Goal: Entertainment & Leisure: Consume media (video, audio)

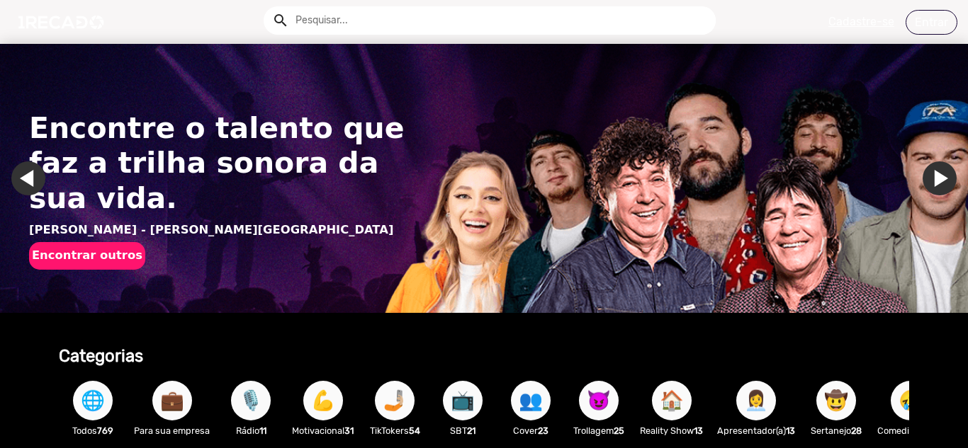
click at [375, 21] on input "text" at bounding box center [500, 20] width 431 height 28
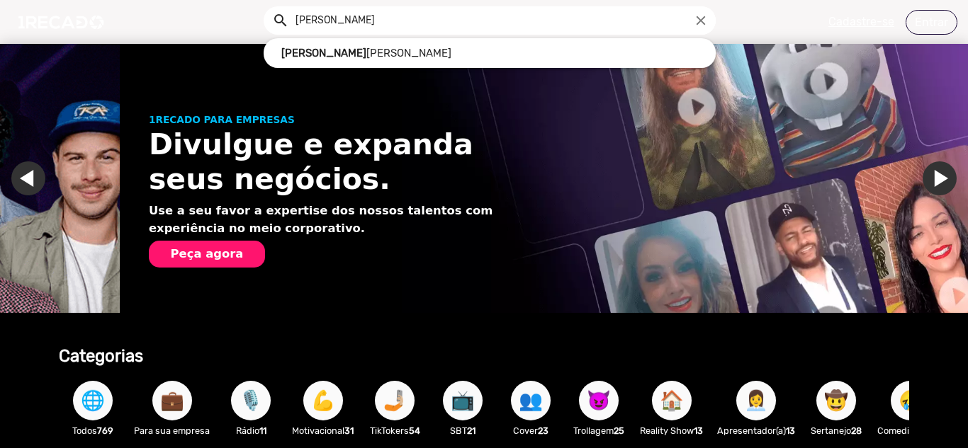
scroll to position [0, 957]
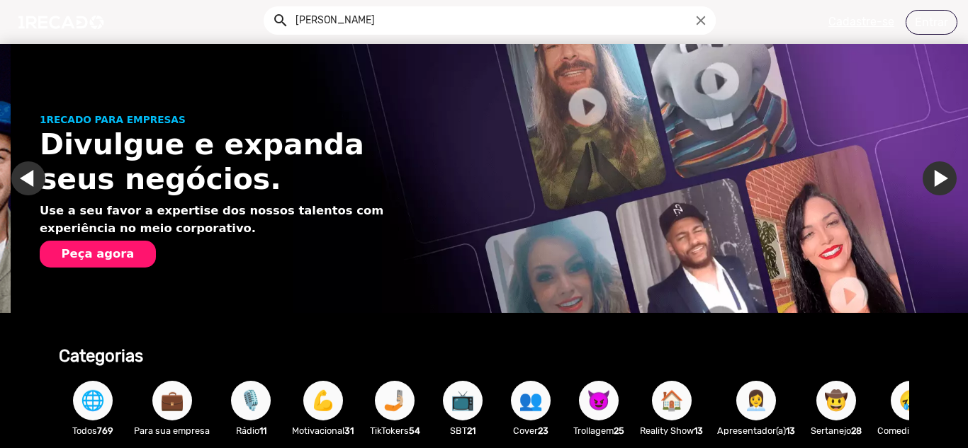
click at [267, 7] on button "search" at bounding box center [279, 19] width 25 height 25
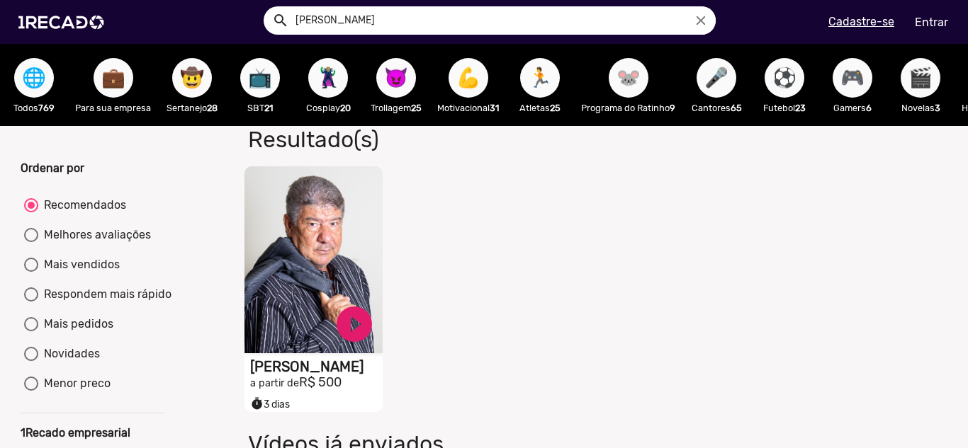
click at [267, 7] on button "search" at bounding box center [279, 19] width 25 height 25
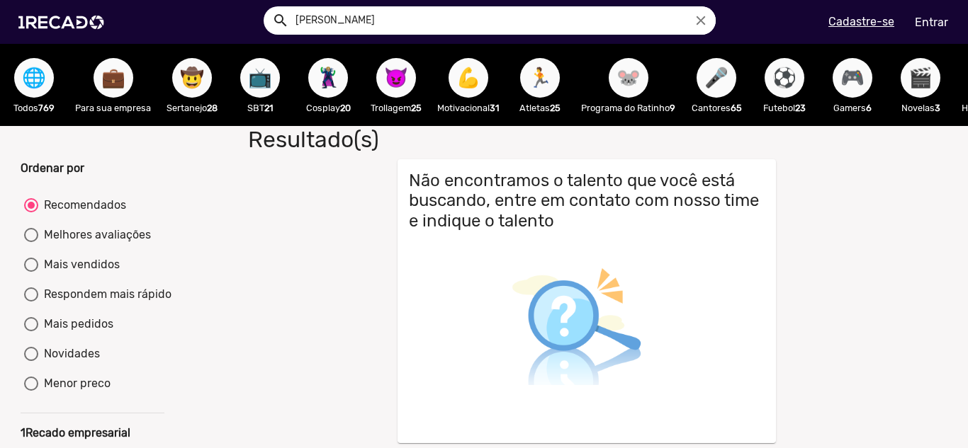
click at [405, 69] on span "😈" at bounding box center [396, 78] width 24 height 40
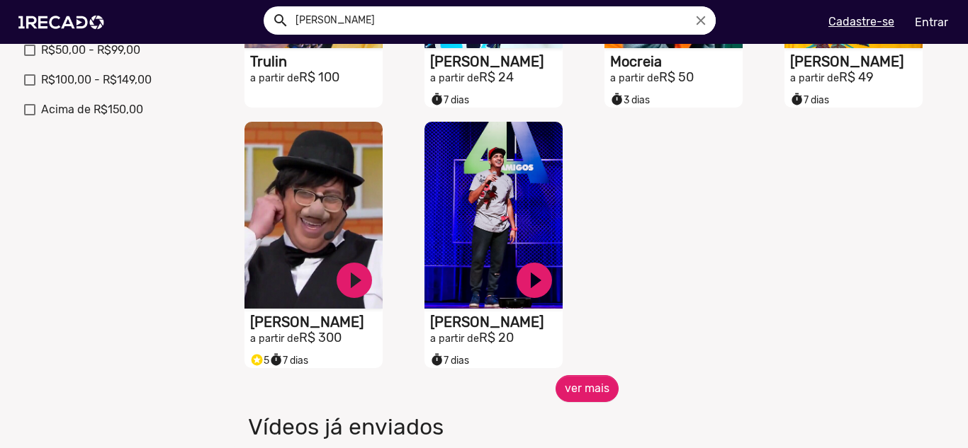
scroll to position [567, 0]
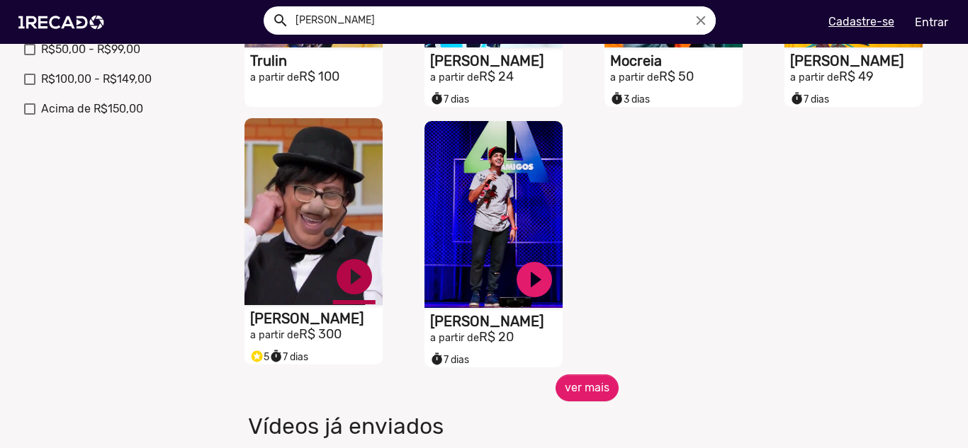
click at [340, 276] on link "play_circle_filled" at bounding box center [354, 277] width 43 height 43
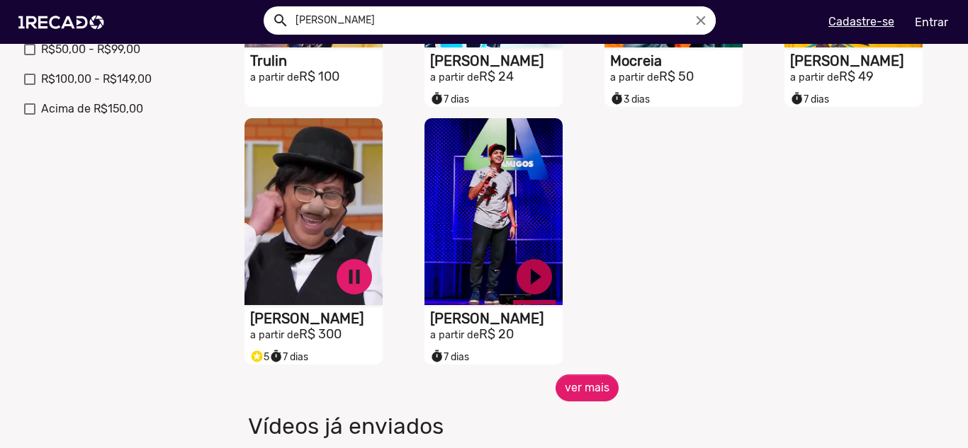
click at [531, 286] on link "play_circle_filled" at bounding box center [534, 277] width 43 height 43
click at [354, 288] on link "pause_circle" at bounding box center [354, 277] width 43 height 43
click at [528, 292] on link "pause_circle" at bounding box center [534, 277] width 43 height 43
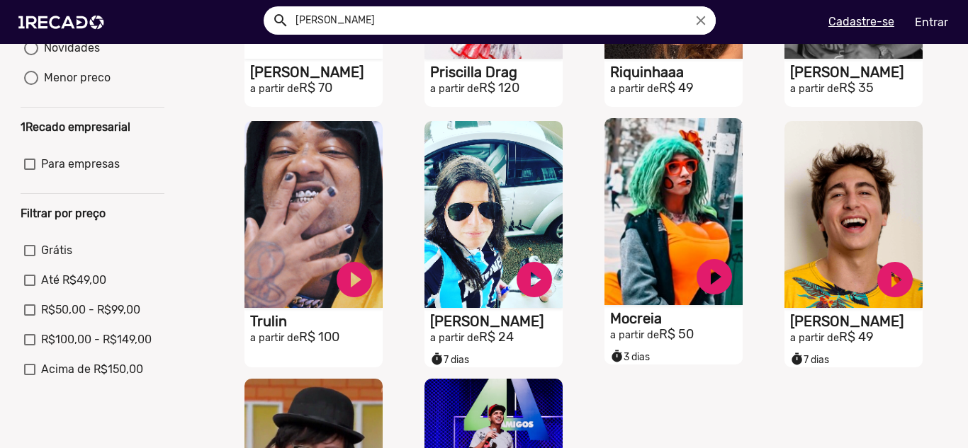
scroll to position [283, 0]
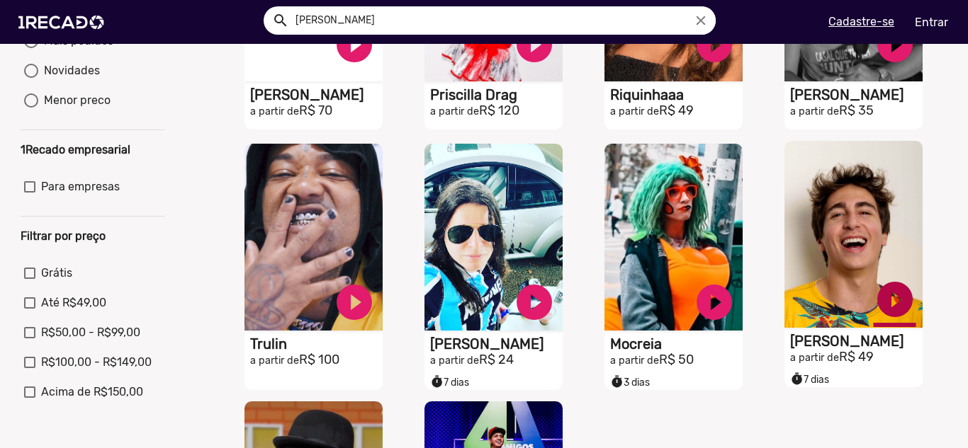
click at [884, 303] on link "play_circle_filled" at bounding box center [895, 299] width 43 height 43
click at [888, 307] on link "pause_circle" at bounding box center [895, 299] width 43 height 43
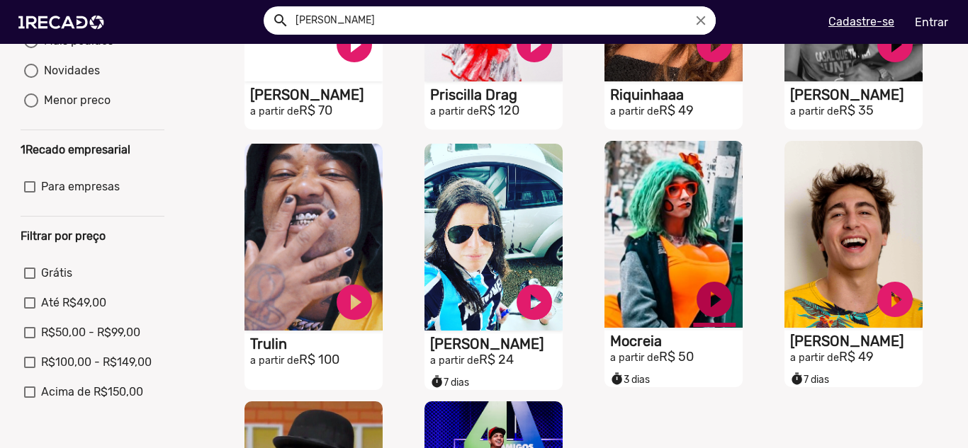
click at [706, 310] on link "play_circle_filled" at bounding box center [714, 299] width 43 height 43
click at [707, 310] on link "pause_circle" at bounding box center [714, 299] width 43 height 43
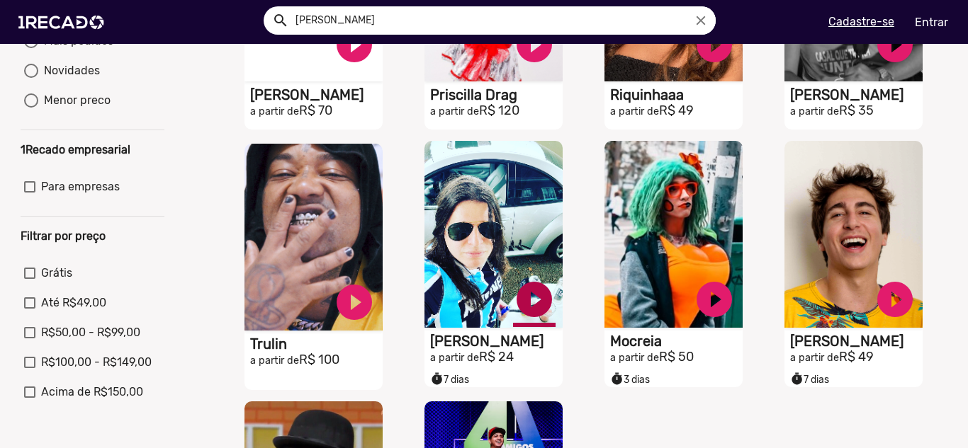
click at [531, 310] on link "play_circle_filled" at bounding box center [534, 299] width 43 height 43
click at [524, 315] on link "pause_circle" at bounding box center [534, 299] width 43 height 43
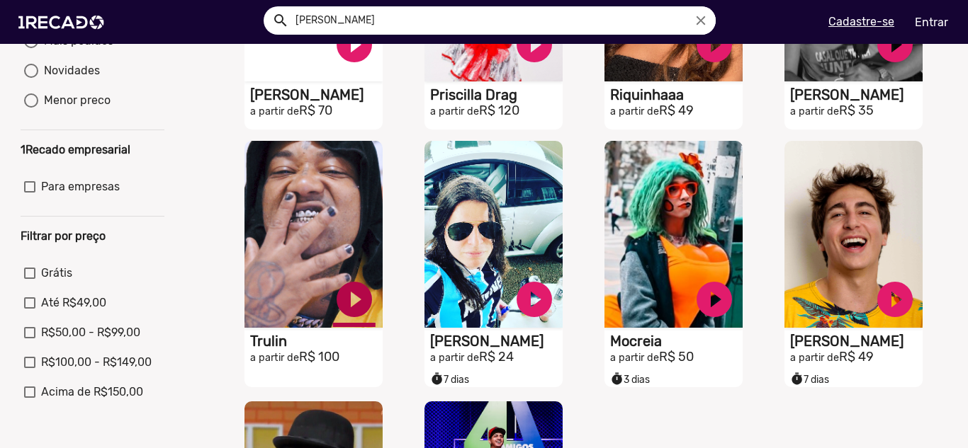
click at [352, 307] on link "play_circle_filled" at bounding box center [354, 299] width 43 height 43
click at [352, 319] on link "pause_circle" at bounding box center [354, 299] width 43 height 43
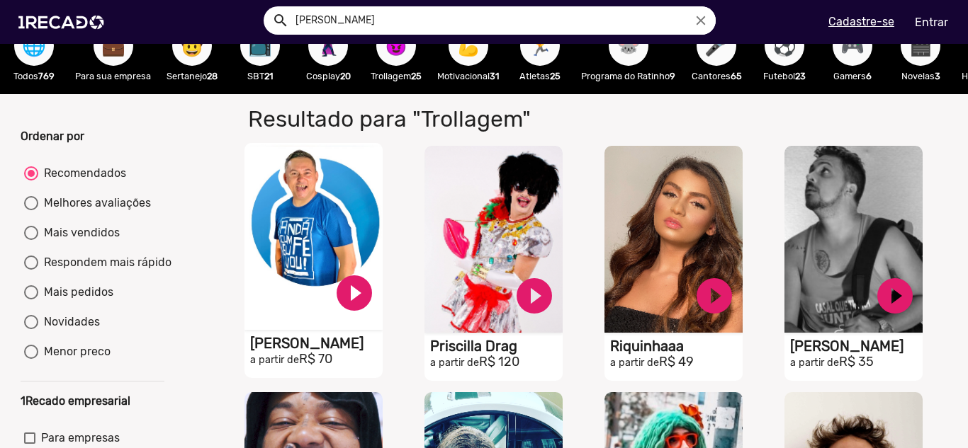
scroll to position [0, 0]
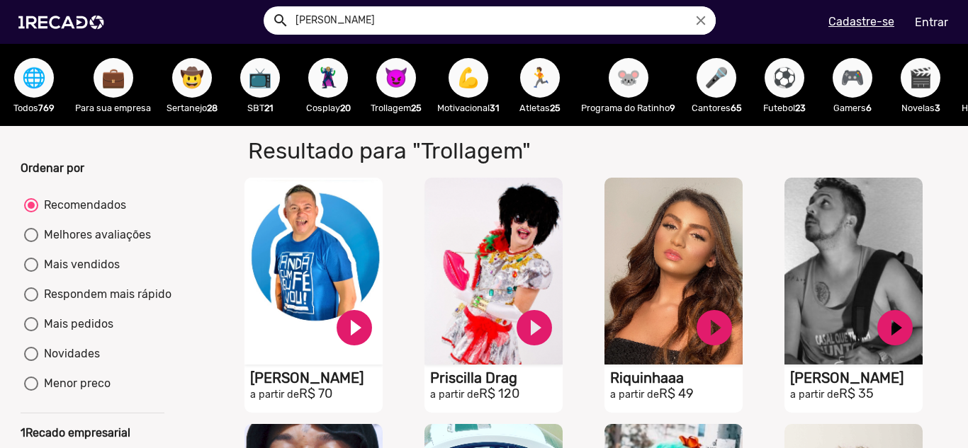
click at [35, 84] on span "🌐" at bounding box center [34, 78] width 24 height 40
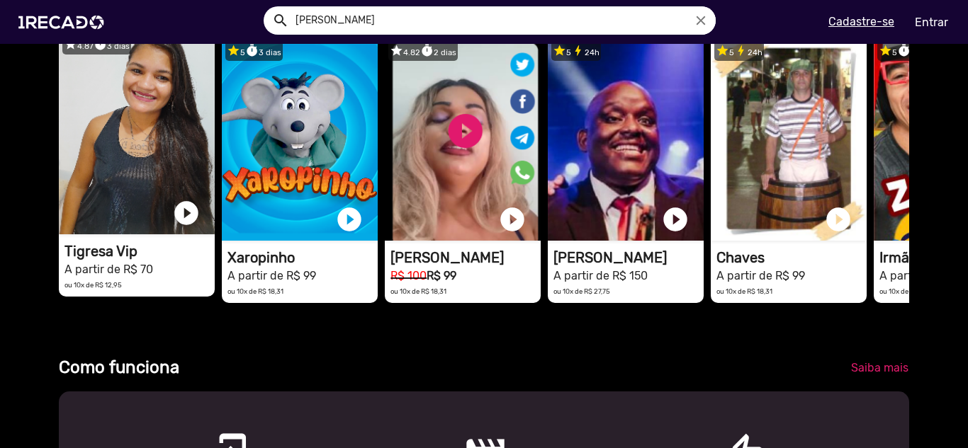
scroll to position [425, 0]
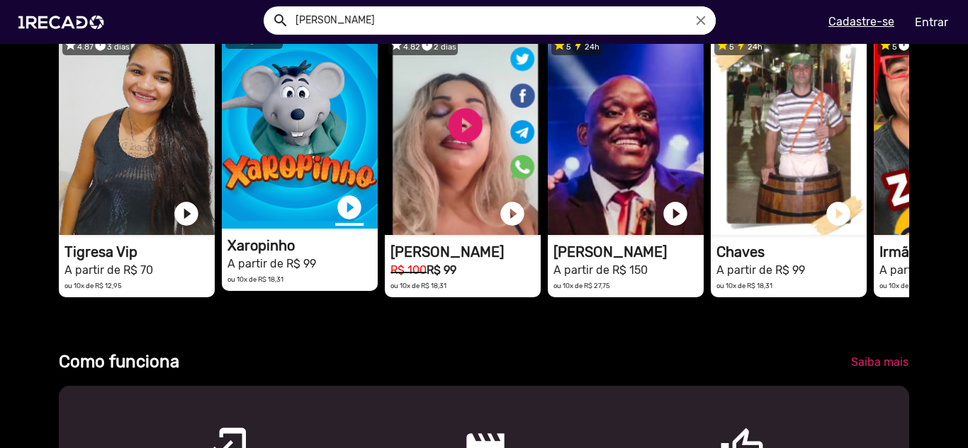
click at [352, 222] on link "play_circle_filled" at bounding box center [349, 207] width 28 height 28
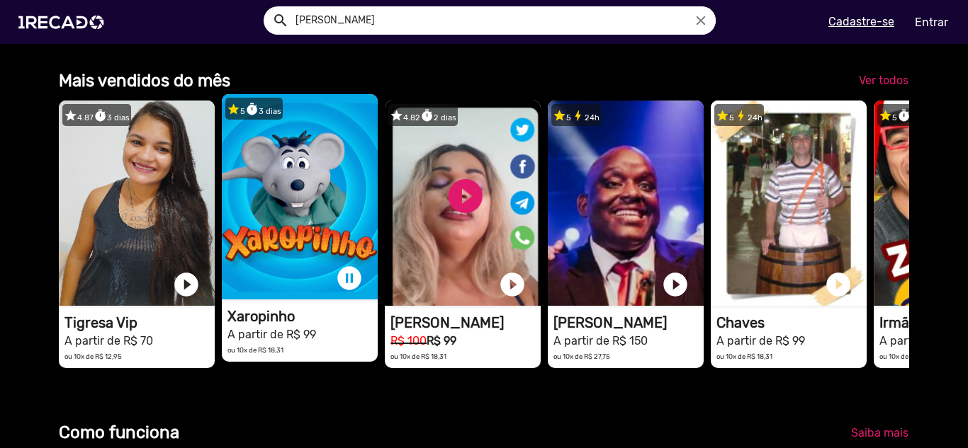
scroll to position [0, 1914]
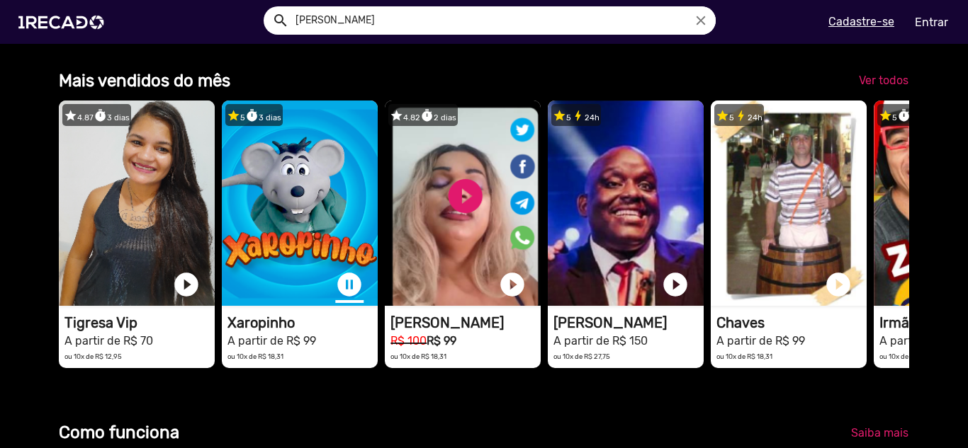
click at [347, 293] on link "pause_circle" at bounding box center [349, 285] width 28 height 28
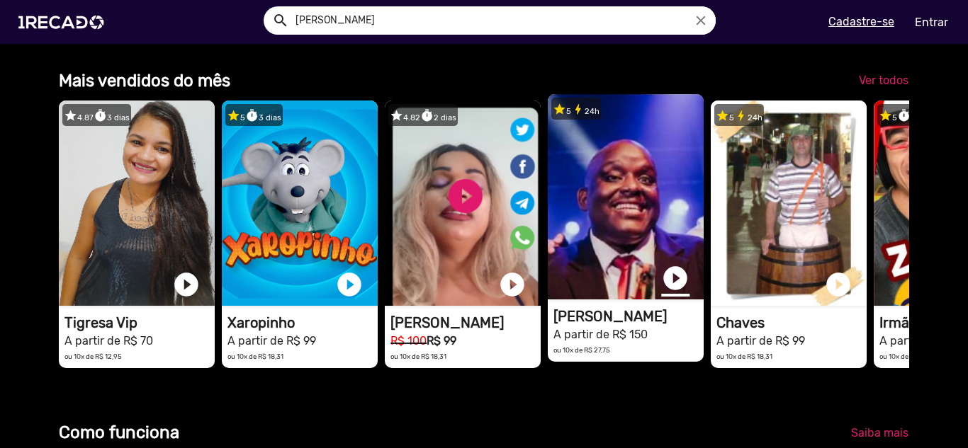
scroll to position [0, 2871]
click at [680, 288] on link "play_circle_filled" at bounding box center [675, 278] width 28 height 28
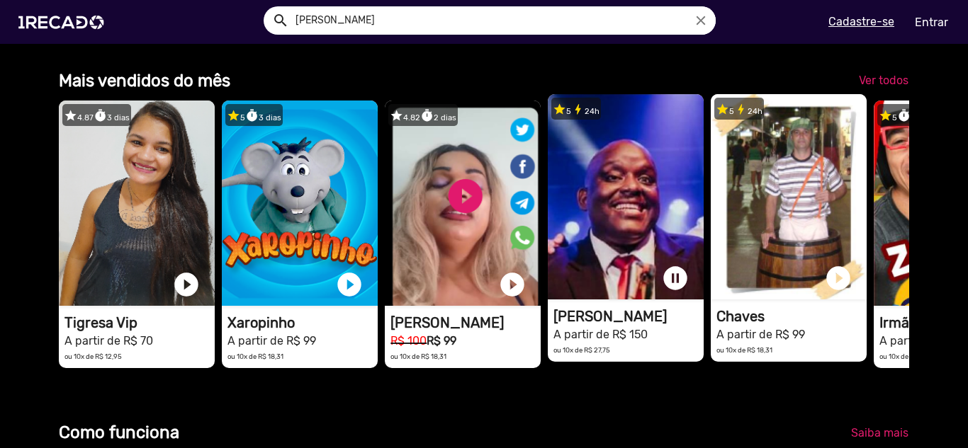
scroll to position [0, 1914]
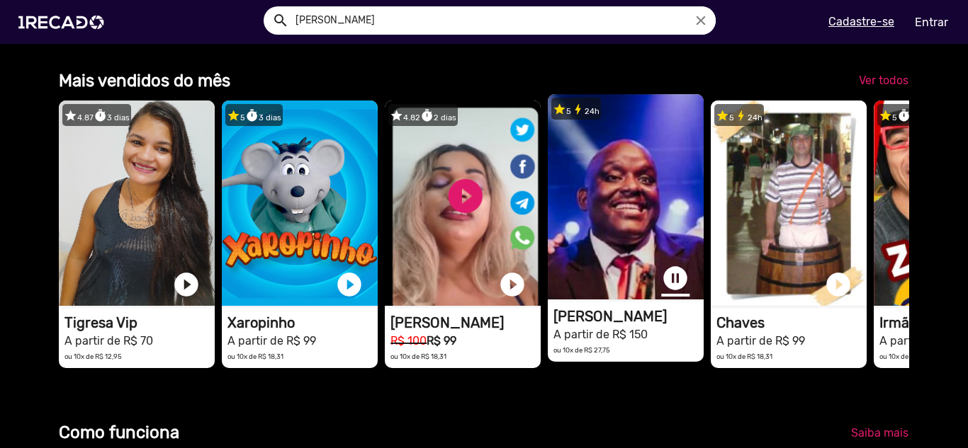
click at [674, 293] on link "pause_circle" at bounding box center [675, 278] width 28 height 28
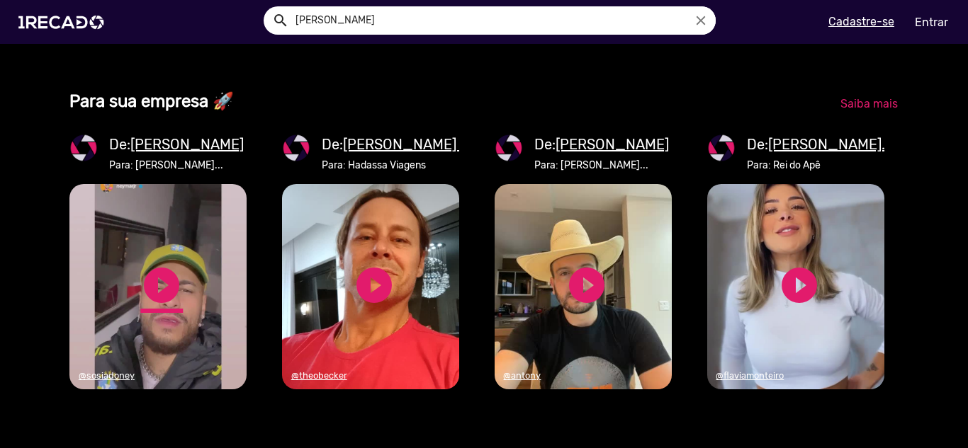
click at [167, 307] on link "play_circle_filled" at bounding box center [161, 285] width 43 height 43
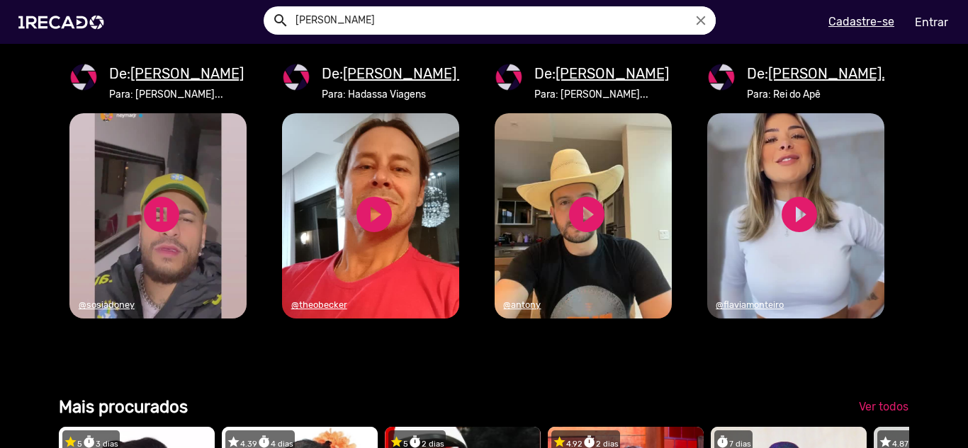
scroll to position [0, 2871]
click at [162, 82] on u "[PERSON_NAME]" at bounding box center [186, 73] width 113 height 17
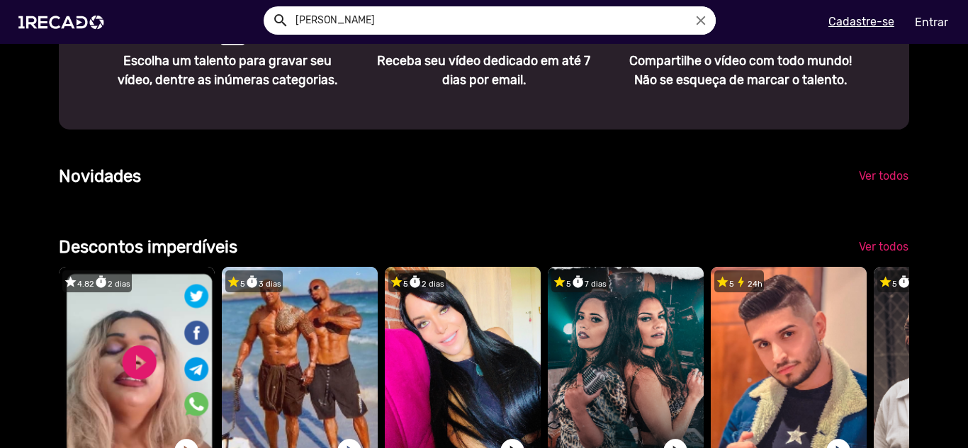
drag, startPoint x: 358, startPoint y: 23, endPoint x: 261, endPoint y: 21, distance: 96.4
click at [264, 21] on ng-autocomplete "[PERSON_NAME]" at bounding box center [490, 20] width 452 height 28
click at [267, 7] on button "search" at bounding box center [279, 19] width 25 height 25
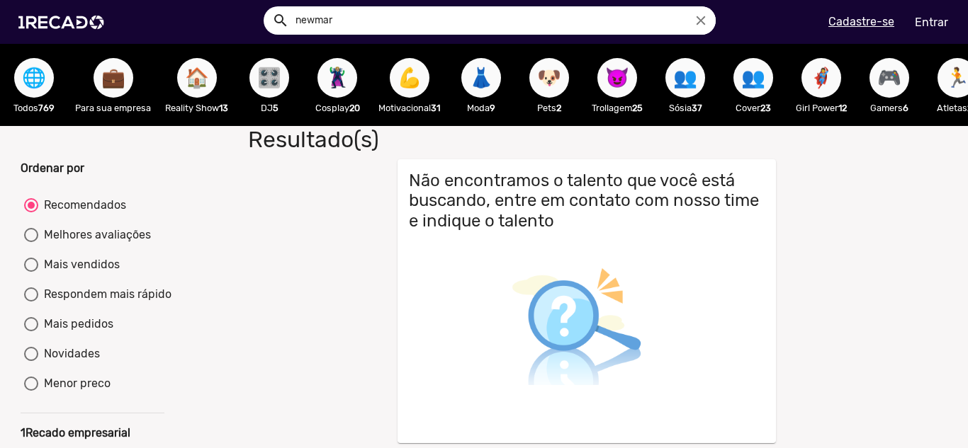
click at [395, 19] on input "newmar" at bounding box center [500, 20] width 431 height 28
type input "neymar"
click at [267, 7] on button "search" at bounding box center [279, 19] width 25 height 25
click at [28, 72] on span "🌐" at bounding box center [34, 78] width 24 height 40
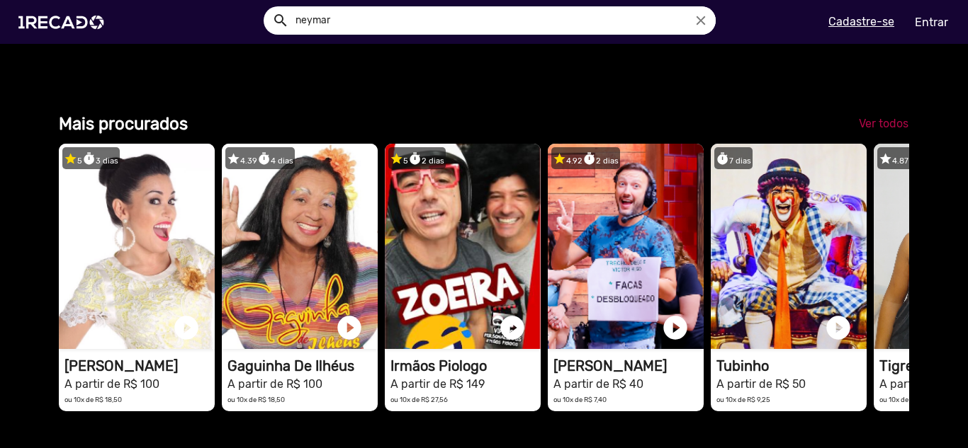
click at [863, 130] on span "Ver todos" at bounding box center [884, 123] width 50 height 13
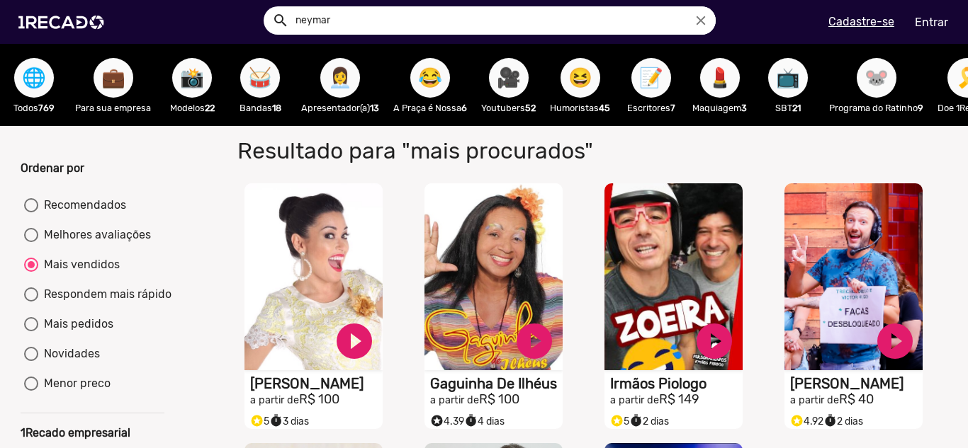
click at [52, 214] on div "Recomendados" at bounding box center [82, 205] width 88 height 17
click at [31, 213] on input "Recomendados" at bounding box center [30, 213] width 1 height 1
radio input "true"
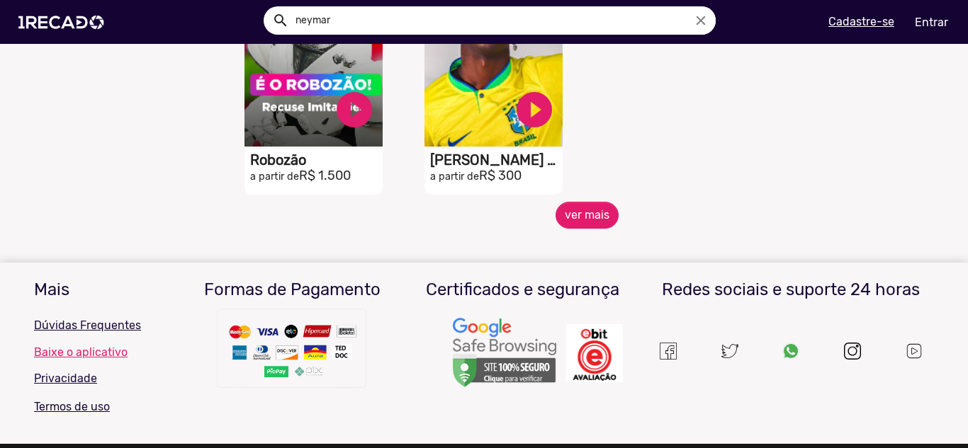
scroll to position [708, 0]
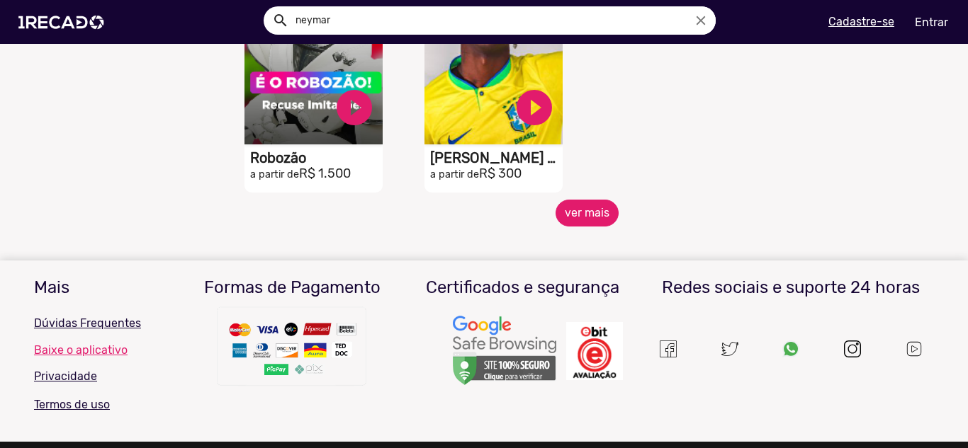
click at [584, 215] on button "ver mais" at bounding box center [586, 213] width 63 height 27
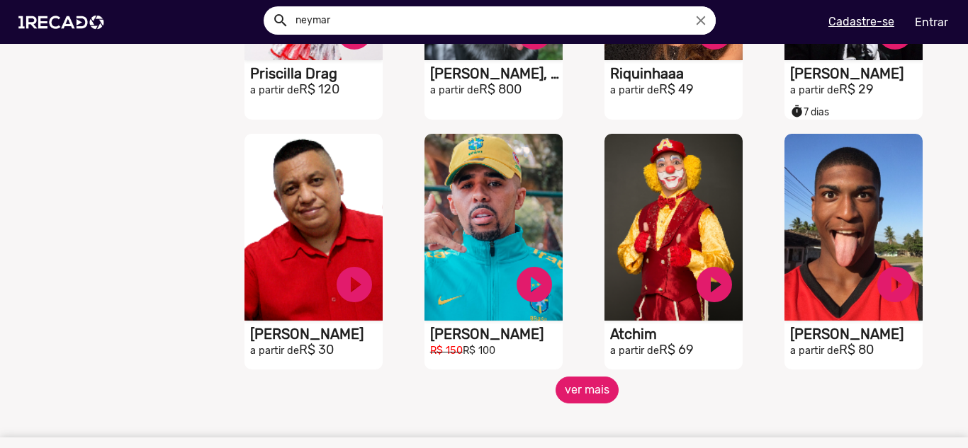
scroll to position [1063, 0]
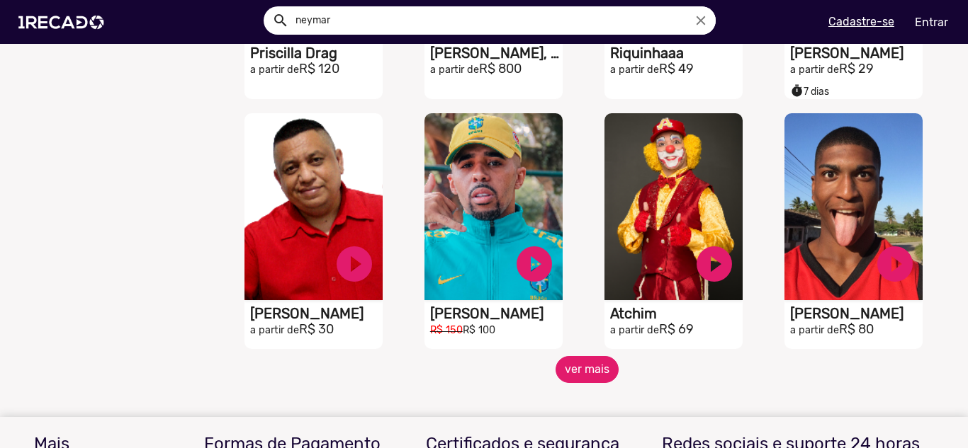
click at [588, 377] on button "ver mais" at bounding box center [586, 369] width 63 height 27
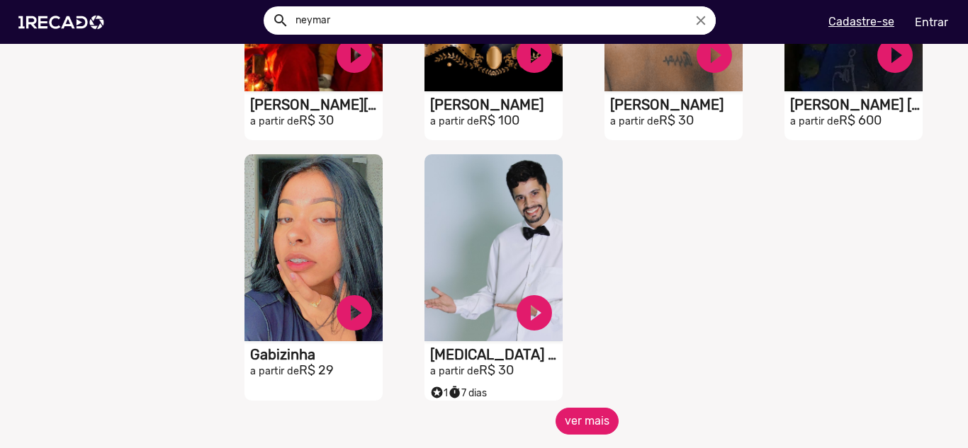
scroll to position [1913, 0]
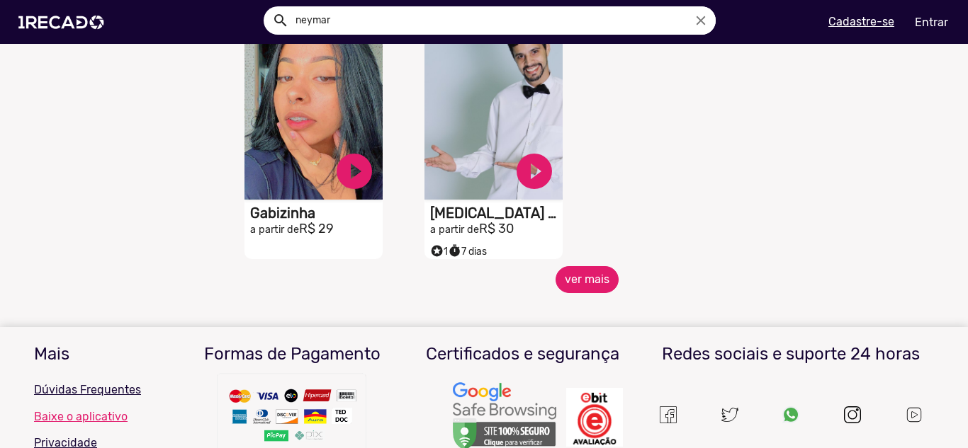
click at [578, 287] on button "ver mais" at bounding box center [586, 279] width 63 height 27
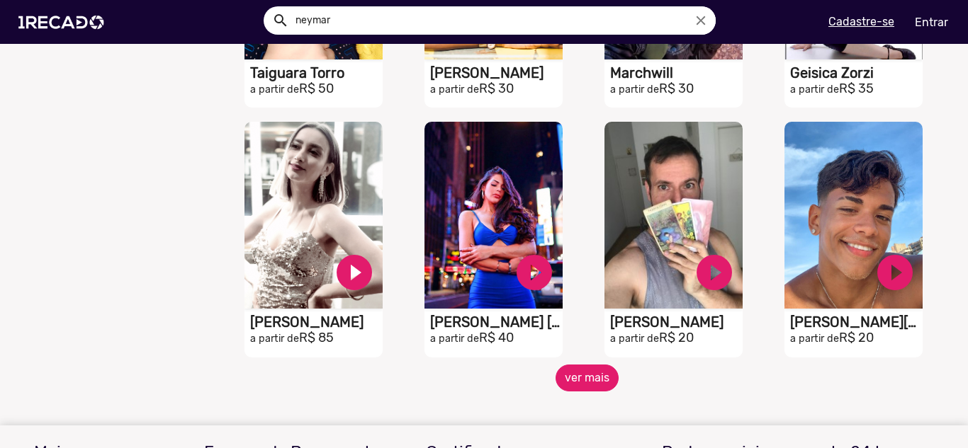
scroll to position [2338, 0]
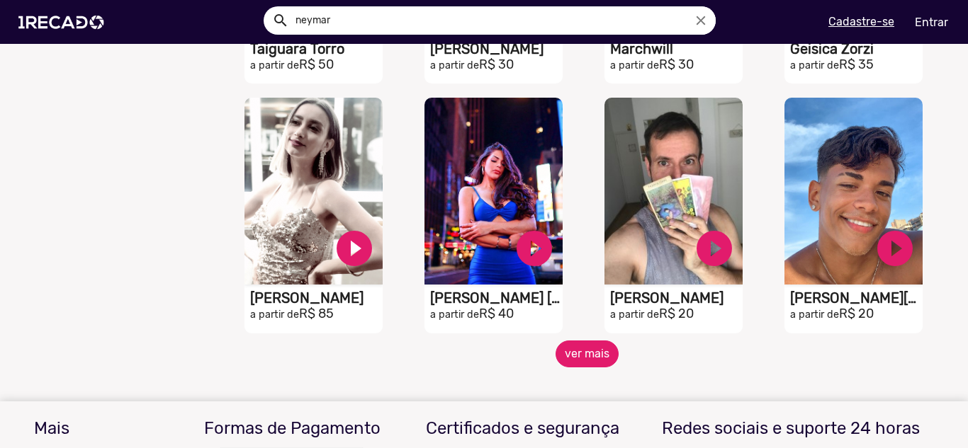
click at [590, 368] on button "ver mais" at bounding box center [586, 354] width 63 height 27
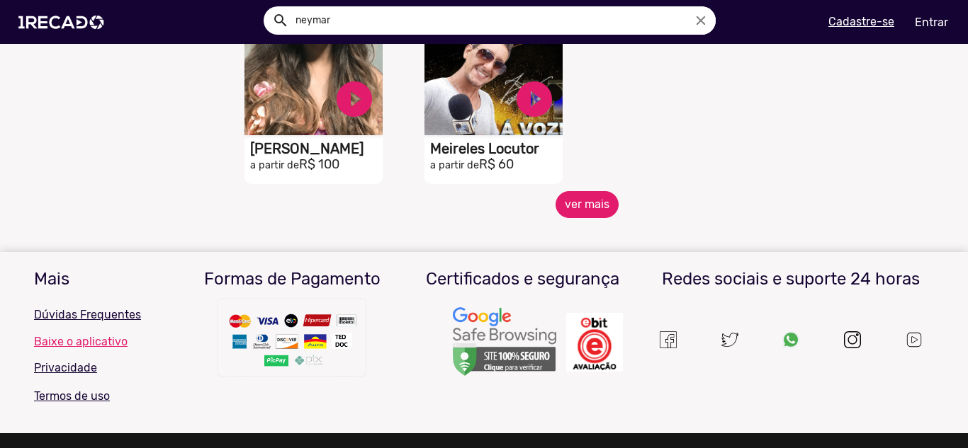
scroll to position [3259, 0]
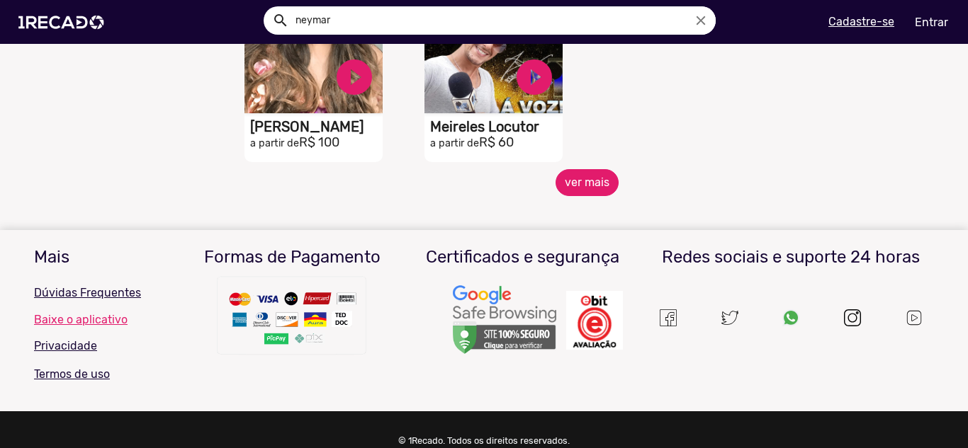
click at [581, 196] on button "ver mais" at bounding box center [586, 182] width 63 height 27
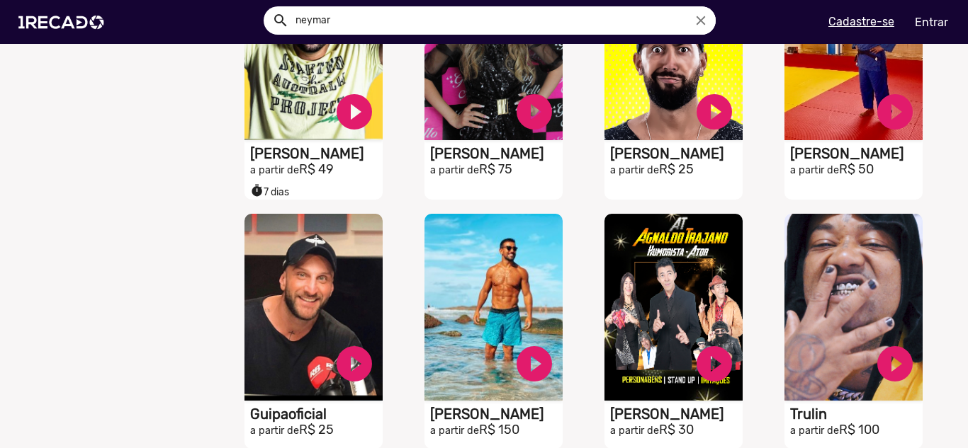
scroll to position [3401, 0]
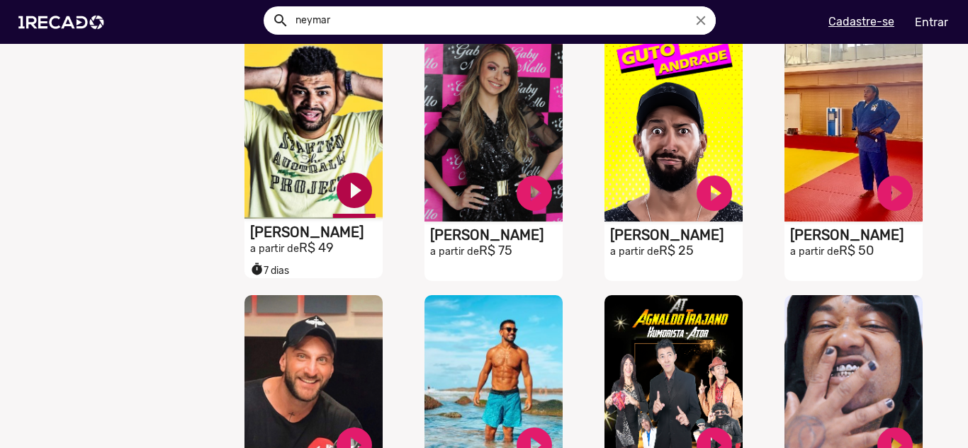
click at [353, 194] on link "play_circle_filled" at bounding box center [354, 190] width 43 height 43
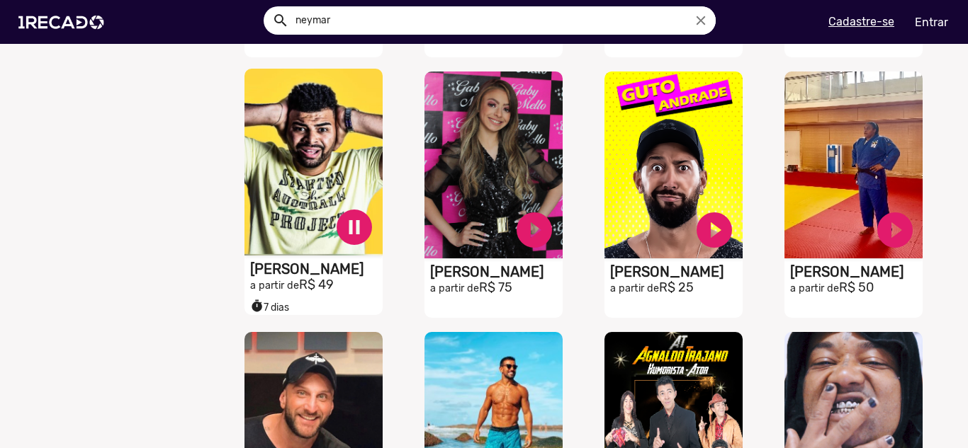
scroll to position [3330, 0]
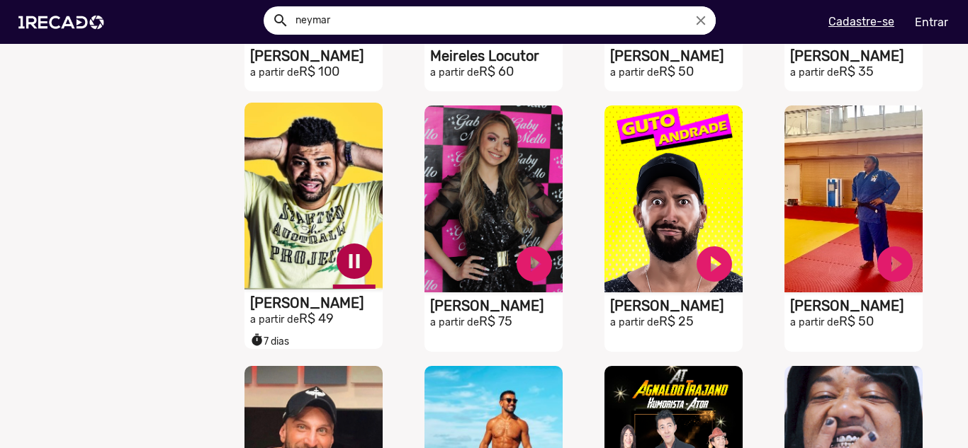
click at [358, 269] on link "pause_circle" at bounding box center [354, 261] width 43 height 43
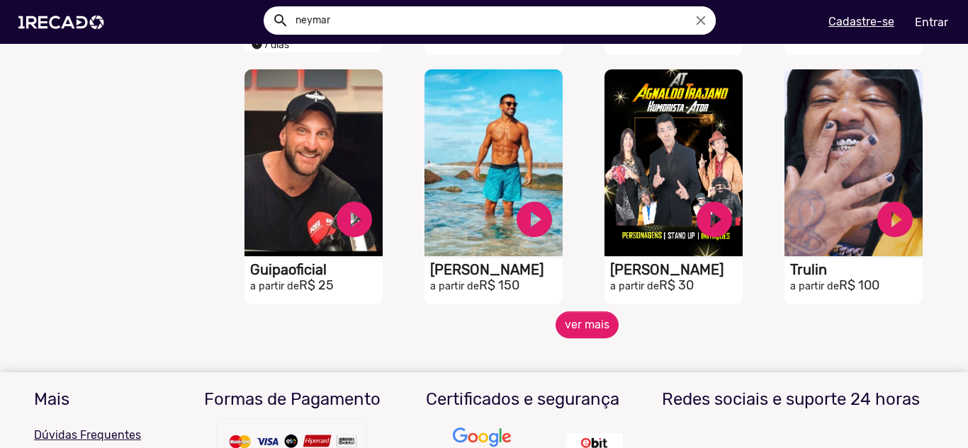
scroll to position [3684, 0]
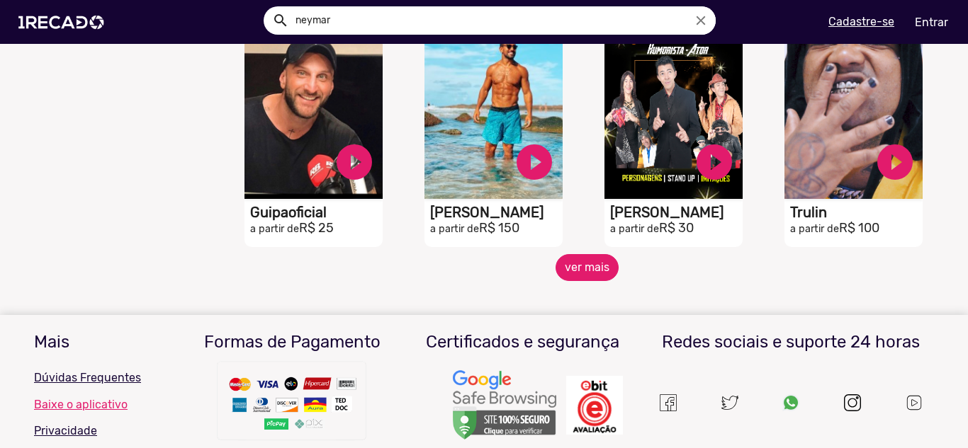
click at [576, 281] on button "ver mais" at bounding box center [586, 267] width 63 height 27
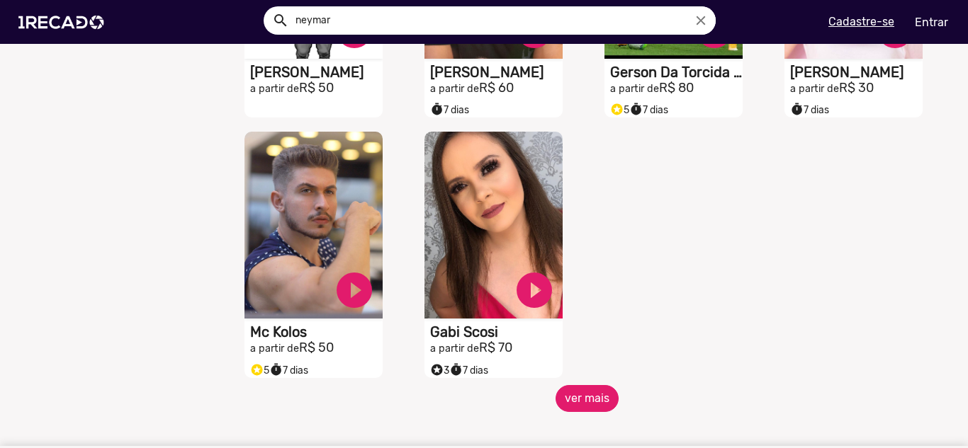
scroll to position [4393, 0]
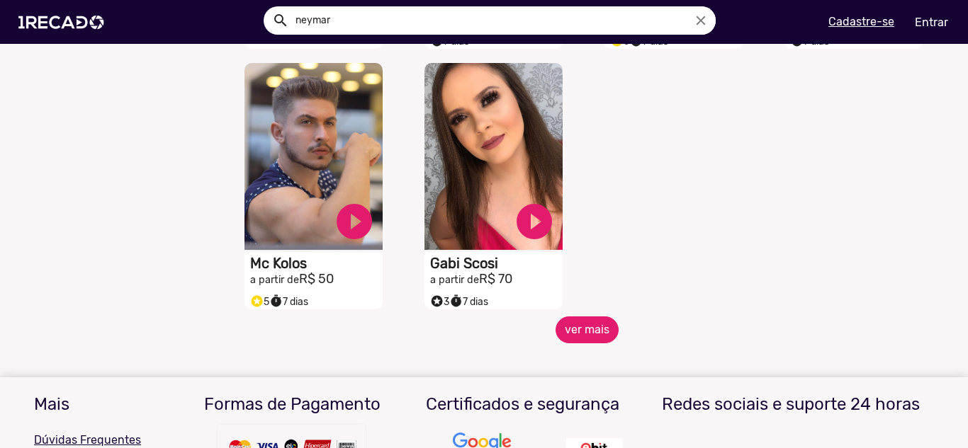
click at [582, 337] on button "ver mais" at bounding box center [586, 330] width 63 height 27
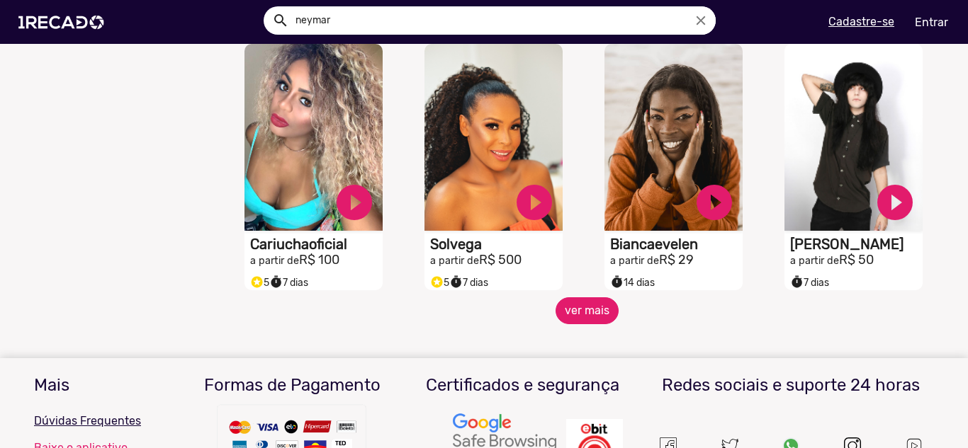
scroll to position [4959, 0]
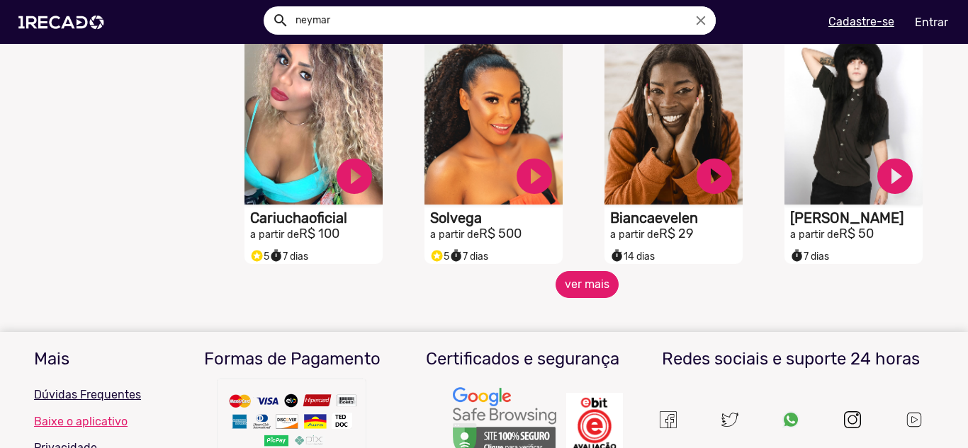
click at [573, 293] on button "ver mais" at bounding box center [586, 284] width 63 height 27
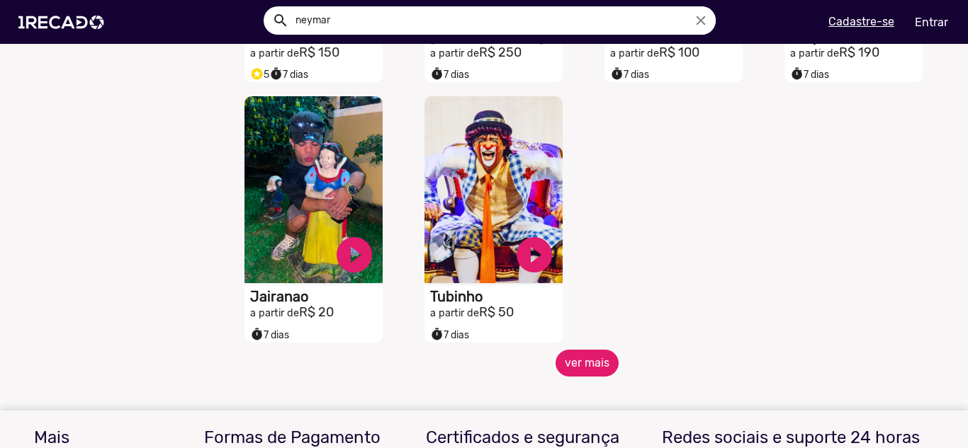
scroll to position [5668, 0]
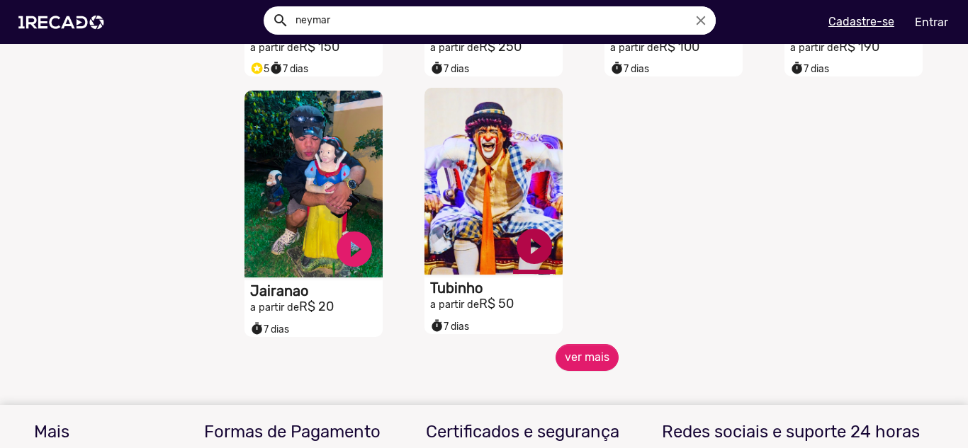
click at [535, 257] on link "play_circle_filled" at bounding box center [534, 246] width 43 height 43
click at [573, 366] on button "ver mais" at bounding box center [586, 357] width 63 height 27
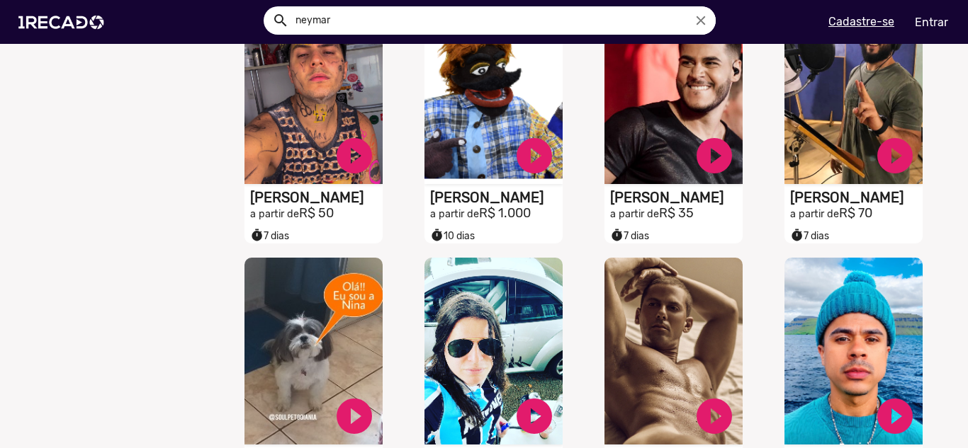
scroll to position [6164, 0]
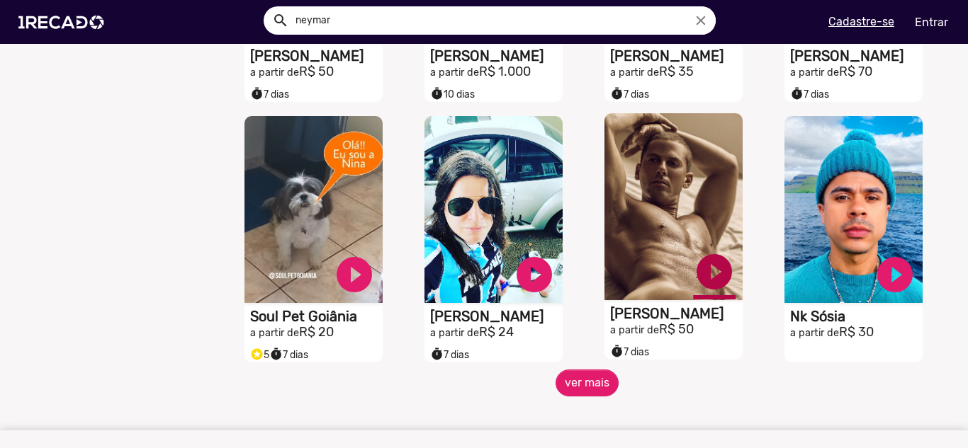
click at [705, 290] on link "play_circle_filled" at bounding box center [714, 272] width 43 height 43
click at [577, 394] on button "ver mais" at bounding box center [586, 383] width 63 height 27
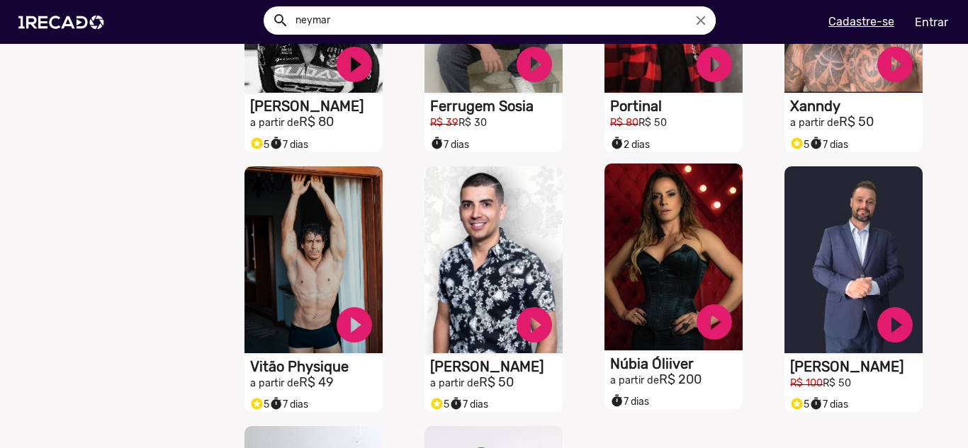
scroll to position [6660, 0]
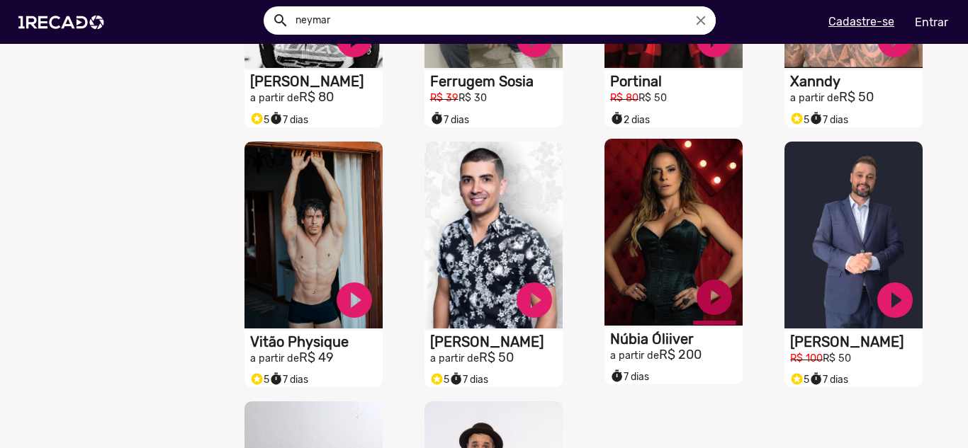
click at [712, 310] on link "play_circle_filled" at bounding box center [714, 297] width 43 height 43
click at [707, 305] on link "pause_circle" at bounding box center [714, 297] width 43 height 43
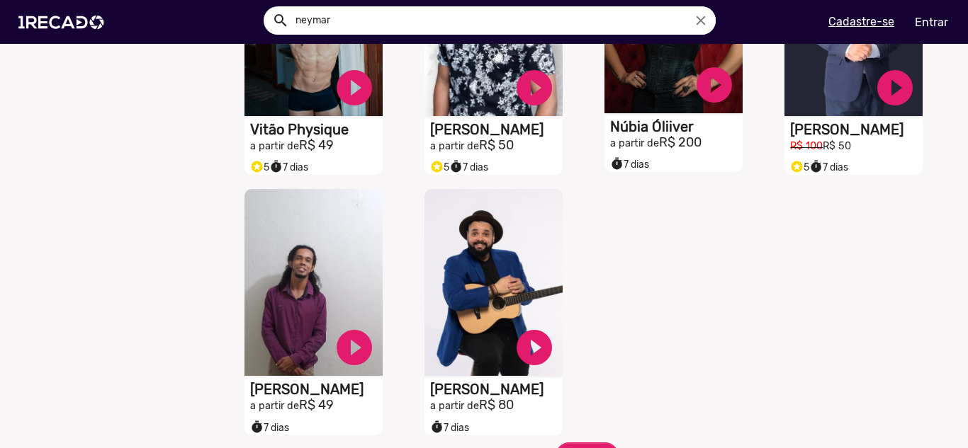
scroll to position [6943, 0]
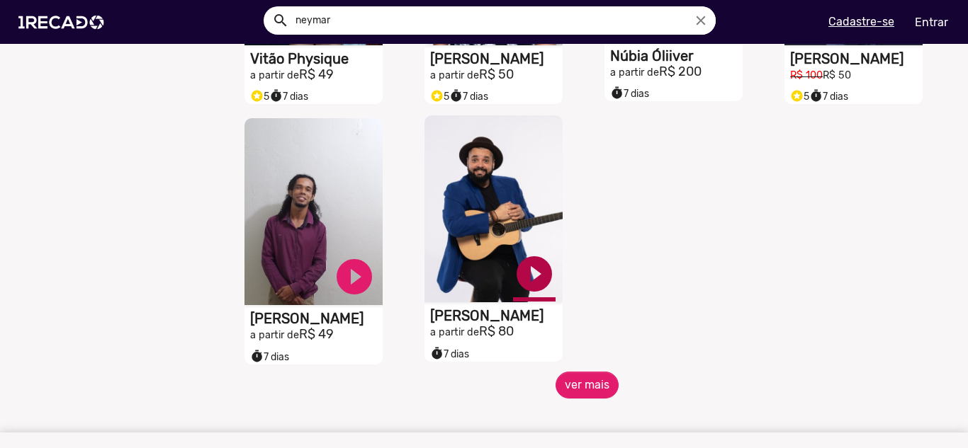
click at [526, 293] on link "play_circle_filled" at bounding box center [534, 274] width 43 height 43
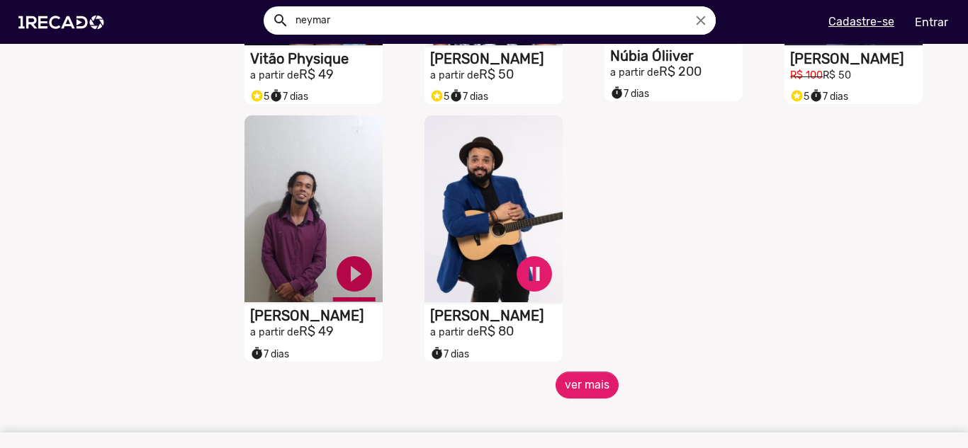
click at [354, 287] on link "play_circle_filled" at bounding box center [354, 274] width 43 height 43
click at [521, 283] on link "pause_circle" at bounding box center [534, 274] width 43 height 43
click at [588, 398] on button "ver mais" at bounding box center [586, 385] width 63 height 27
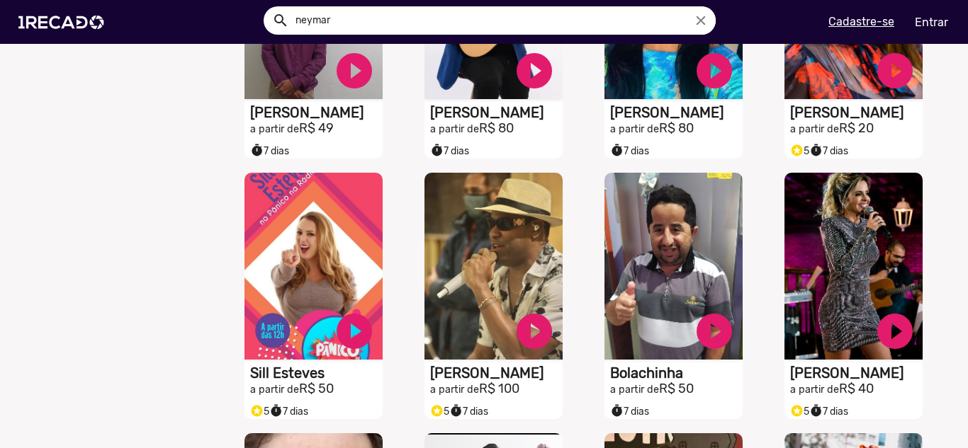
scroll to position [7156, 0]
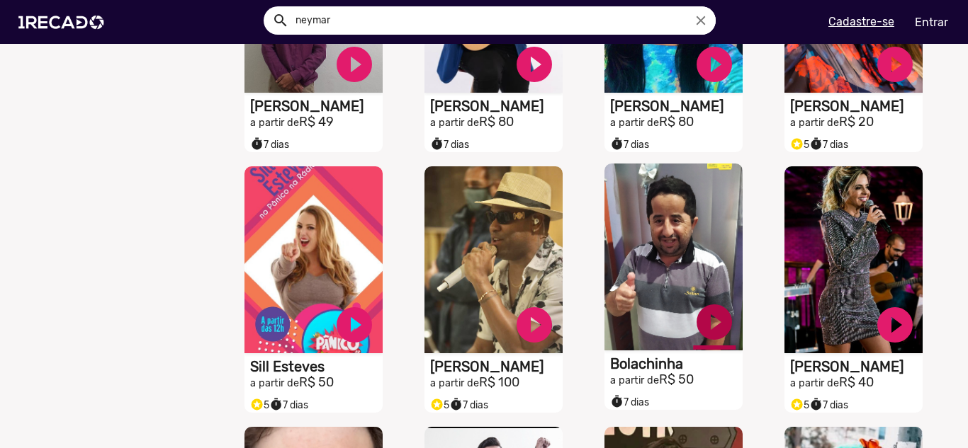
click at [702, 339] on link "play_circle_filled" at bounding box center [714, 322] width 43 height 43
click at [701, 334] on link "pause_circle" at bounding box center [714, 322] width 43 height 43
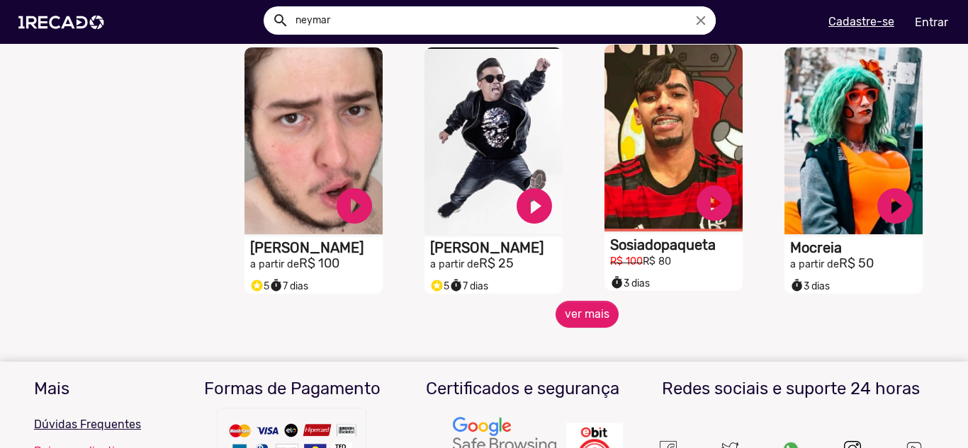
scroll to position [7581, 0]
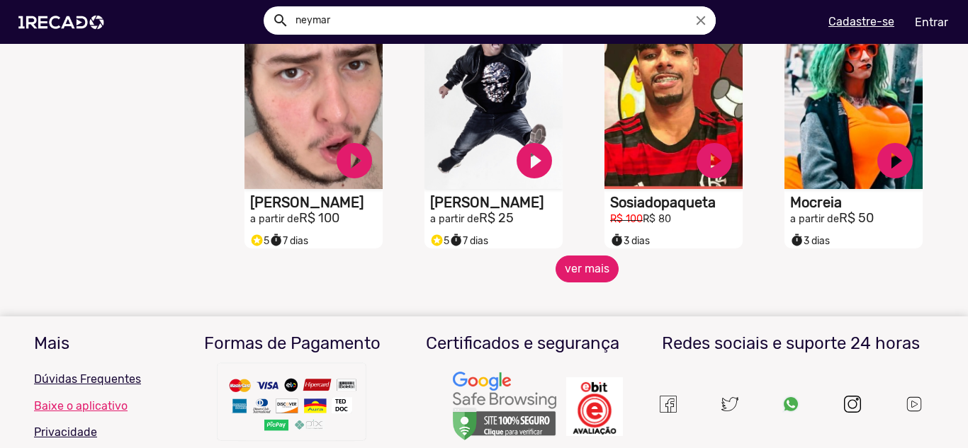
click at [585, 283] on button "ver mais" at bounding box center [586, 269] width 63 height 27
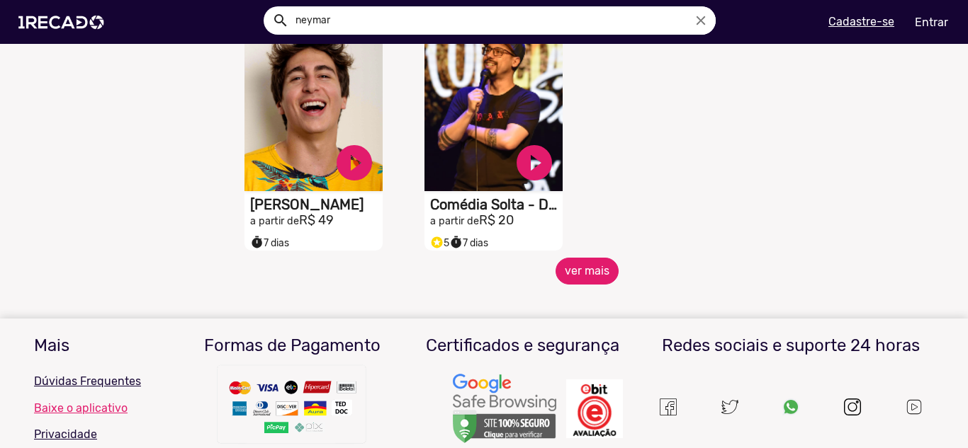
scroll to position [8502, 0]
